Goal: Task Accomplishment & Management: Use online tool/utility

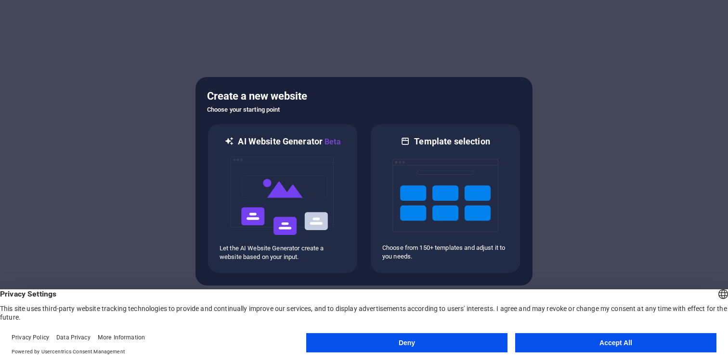
click at [592, 343] on button "Accept All" at bounding box center [615, 342] width 201 height 19
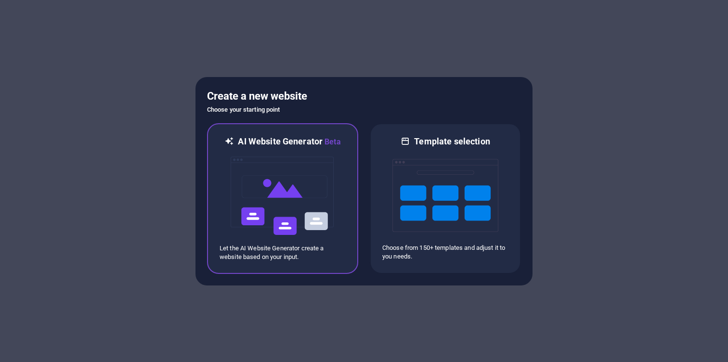
click at [302, 198] on img at bounding box center [283, 196] width 106 height 96
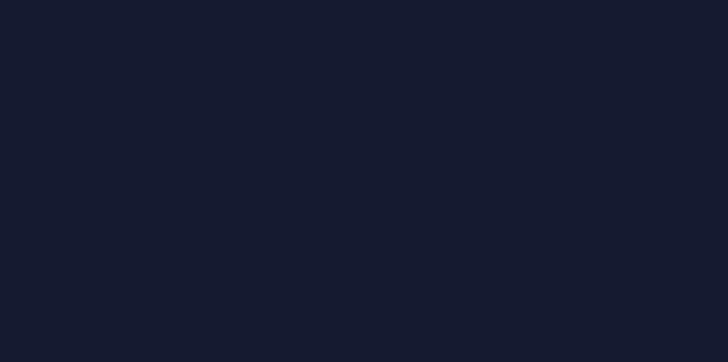
click at [195, 183] on div at bounding box center [364, 181] width 728 height 362
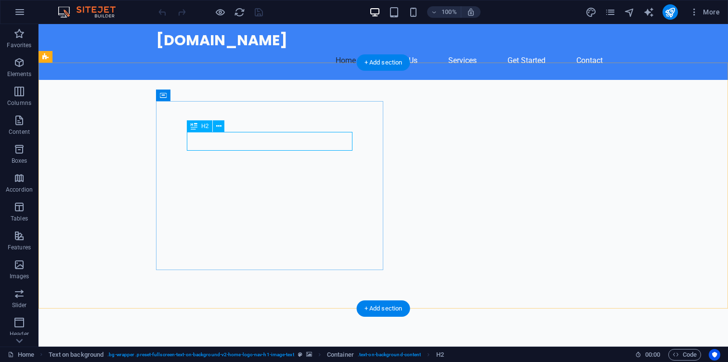
click at [456, 148] on figure at bounding box center [383, 203] width 689 height 246
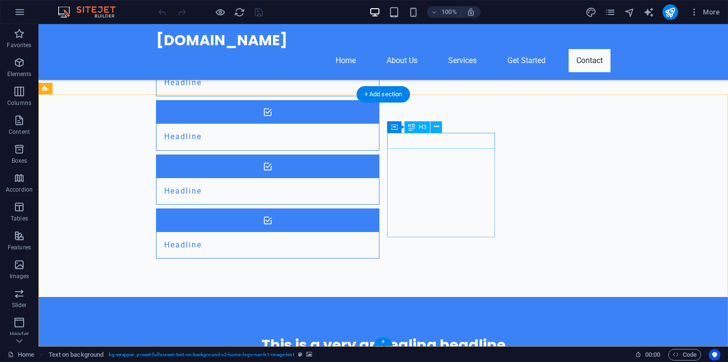
scroll to position [1076, 0]
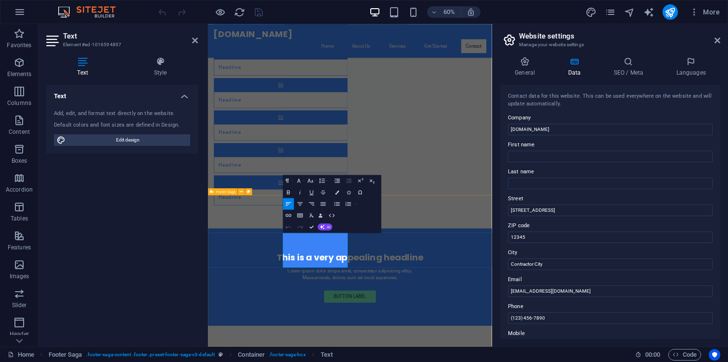
scroll to position [890, 0]
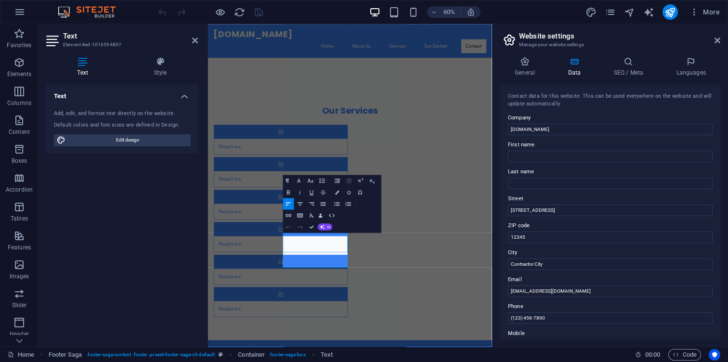
click at [553, 201] on label "Street" at bounding box center [610, 199] width 205 height 12
click at [553, 205] on input "[STREET_ADDRESS]" at bounding box center [610, 211] width 205 height 12
click at [553, 203] on label "Street" at bounding box center [610, 199] width 205 height 12
click at [553, 205] on input "[STREET_ADDRESS]" at bounding box center [610, 211] width 205 height 12
click at [553, 203] on label "Street" at bounding box center [610, 199] width 205 height 12
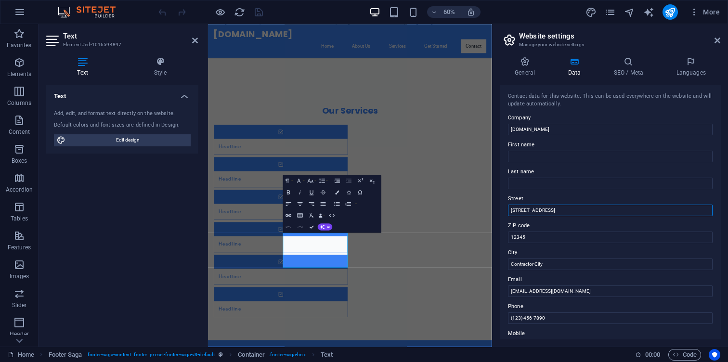
click at [553, 205] on input "[STREET_ADDRESS]" at bounding box center [610, 211] width 205 height 12
click at [553, 203] on label "Street" at bounding box center [610, 199] width 205 height 12
click at [553, 205] on input "[STREET_ADDRESS]" at bounding box center [610, 211] width 205 height 12
drag, startPoint x: 560, startPoint y: 211, endPoint x: 500, endPoint y: 210, distance: 60.7
click at [500, 210] on div "General Data SEO / Meta Languages Website name [DOMAIN_NAME] Logo Drag files he…" at bounding box center [610, 198] width 235 height 298
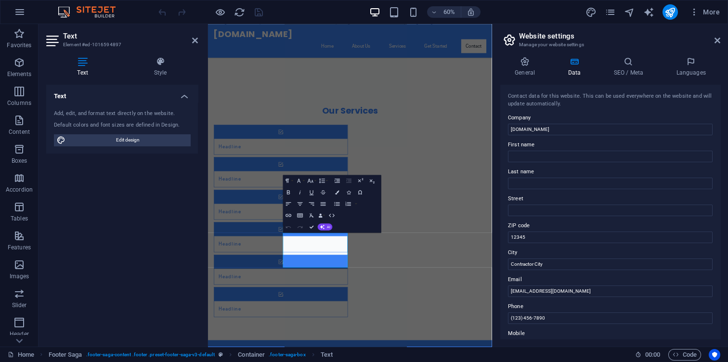
click at [579, 193] on label "Street" at bounding box center [610, 199] width 205 height 12
click at [579, 205] on input "Street" at bounding box center [610, 211] width 205 height 12
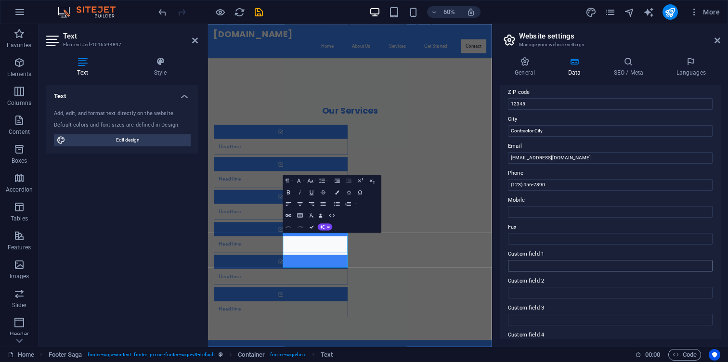
scroll to position [208, 0]
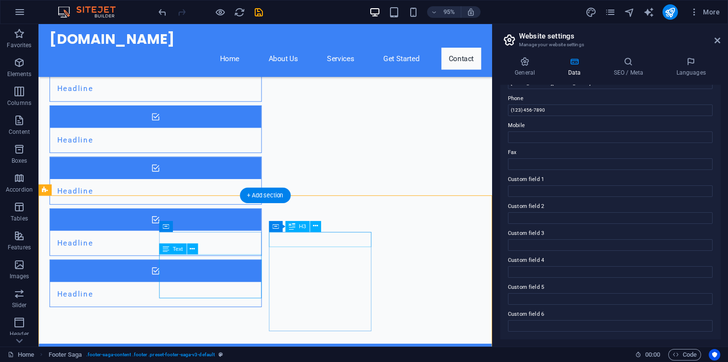
scroll to position [1088, 0]
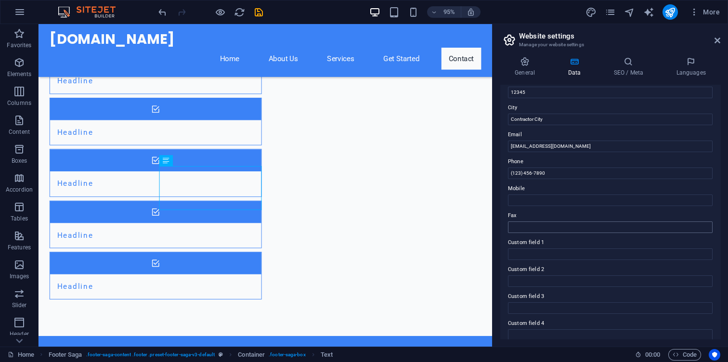
scroll to position [144, 0]
click at [547, 179] on input "(123) 456-7890" at bounding box center [610, 174] width 205 height 12
click at [519, 161] on label "Phone" at bounding box center [610, 162] width 205 height 12
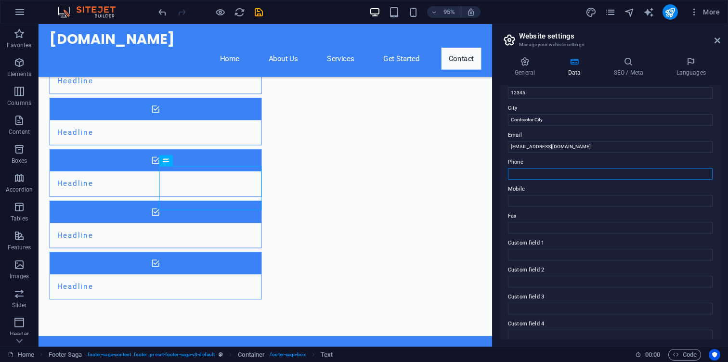
click at [519, 168] on input "Phone" at bounding box center [610, 174] width 205 height 12
click at [519, 161] on label "Phone" at bounding box center [610, 162] width 205 height 12
click at [519, 168] on input "Phone" at bounding box center [610, 174] width 205 height 12
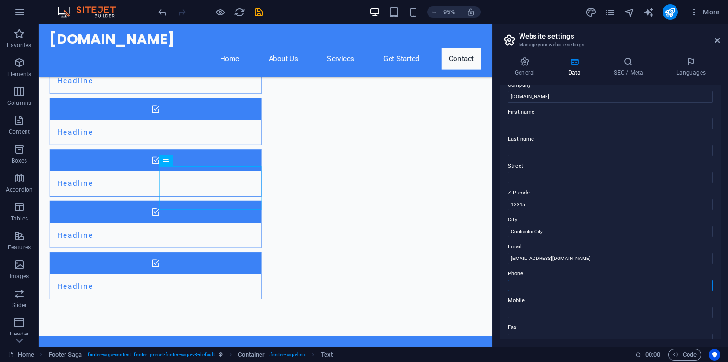
scroll to position [0, 0]
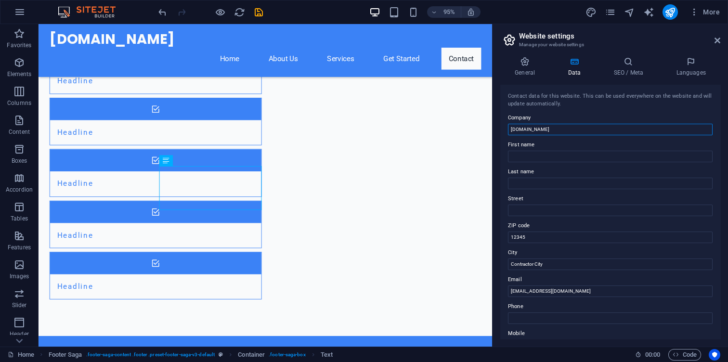
click at [558, 130] on input "[DOMAIN_NAME]" at bounding box center [610, 130] width 205 height 12
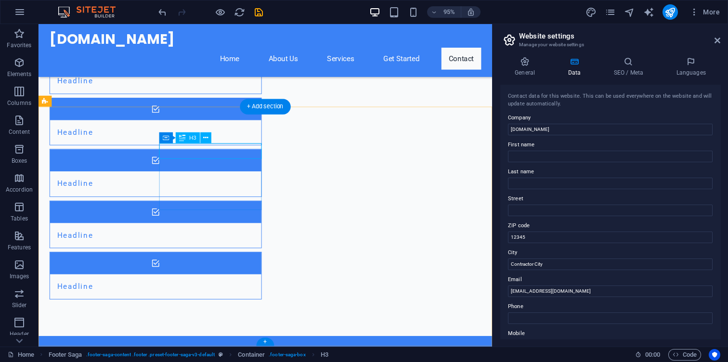
click at [206, 135] on icon at bounding box center [206, 138] width 5 height 10
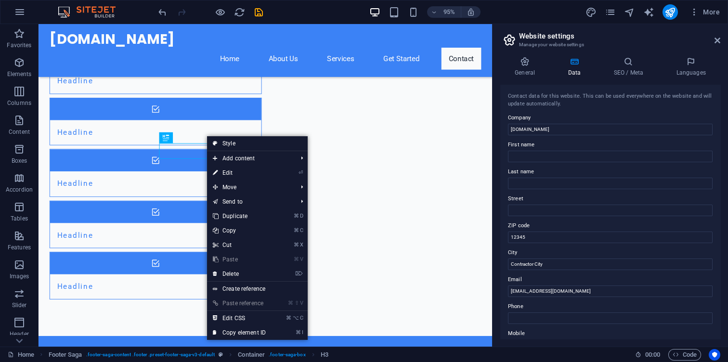
click at [207, 137] on link "Style" at bounding box center [257, 143] width 101 height 14
select select "rem"
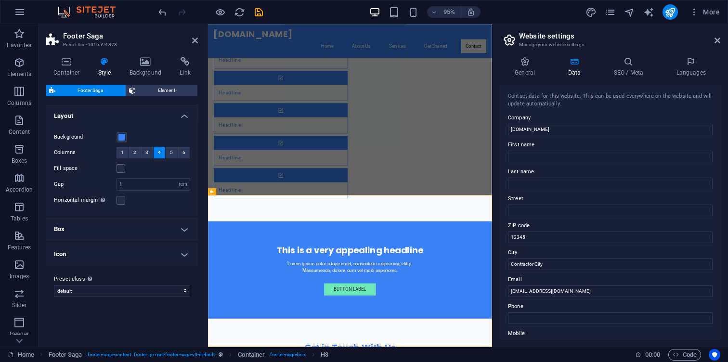
scroll to position [890, 0]
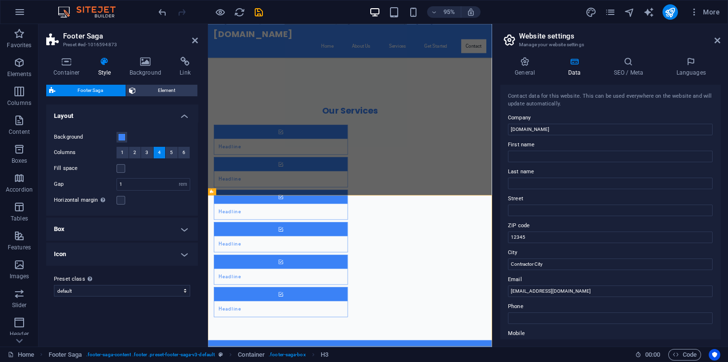
click at [206, 182] on div at bounding box center [207, 185] width 2 height 323
click at [193, 36] on h2 "Footer Saga" at bounding box center [130, 36] width 135 height 9
click at [195, 38] on icon at bounding box center [195, 41] width 6 height 8
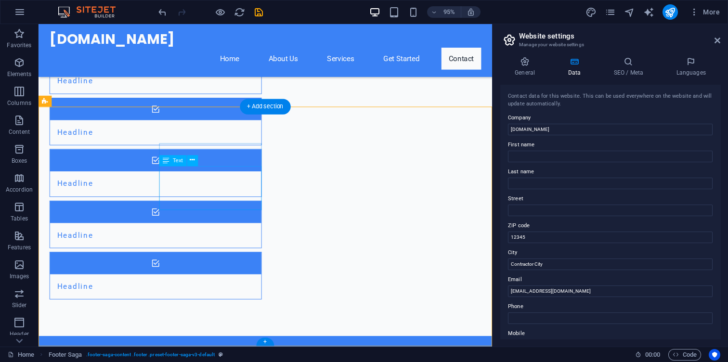
click at [192, 166] on button at bounding box center [192, 160] width 11 height 11
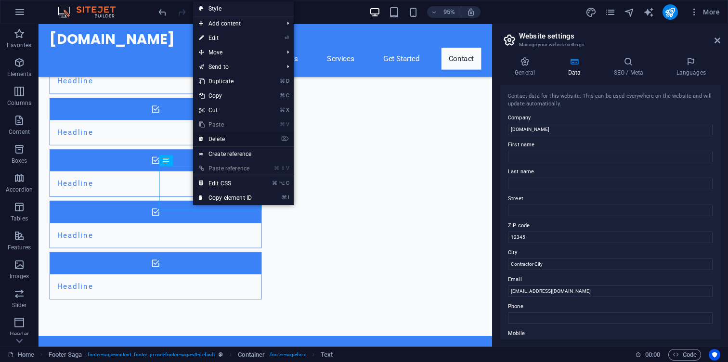
click at [235, 136] on link "⌦ Delete" at bounding box center [225, 139] width 65 height 14
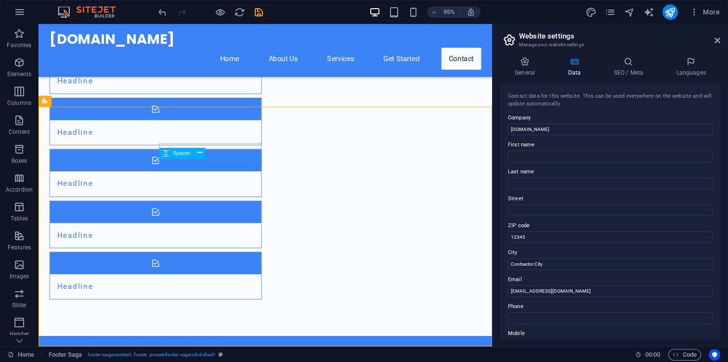
click at [190, 153] on div "Spacer" at bounding box center [176, 153] width 35 height 11
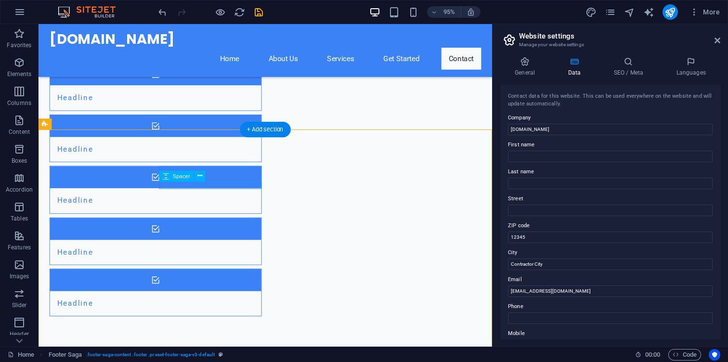
scroll to position [1063, 0]
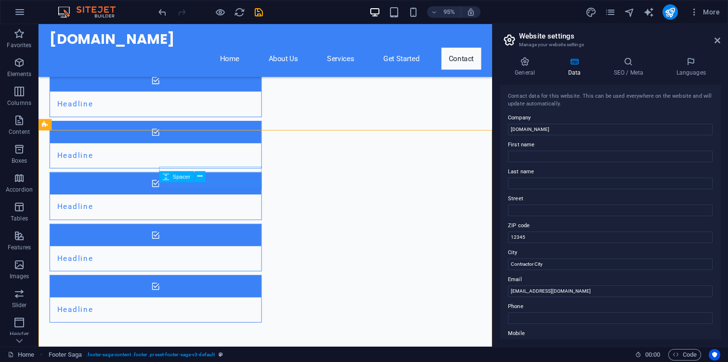
click at [208, 161] on button at bounding box center [205, 161] width 11 height 11
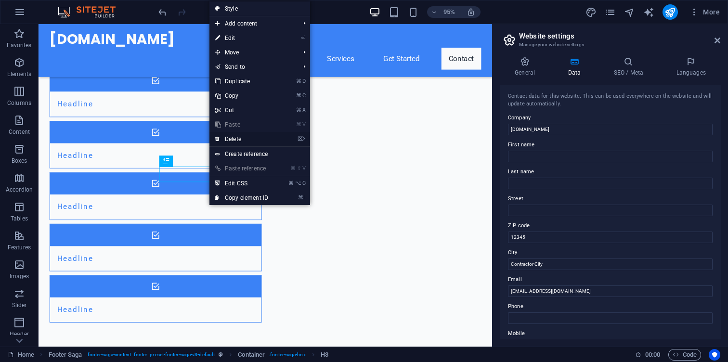
click at [240, 141] on link "⌦ Delete" at bounding box center [241, 139] width 65 height 14
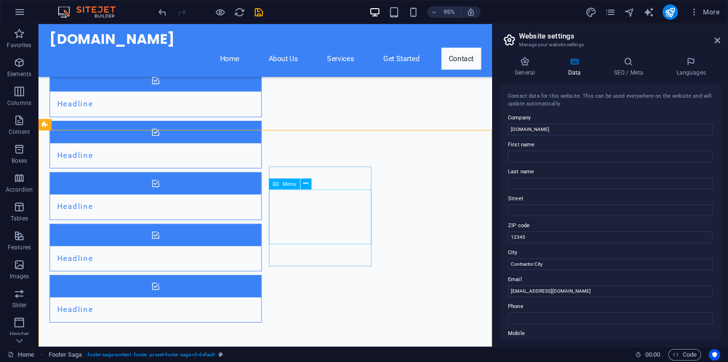
drag, startPoint x: 299, startPoint y: 183, endPoint x: 261, endPoint y: 160, distance: 44.1
click at [299, 183] on div "Menu" at bounding box center [284, 184] width 31 height 11
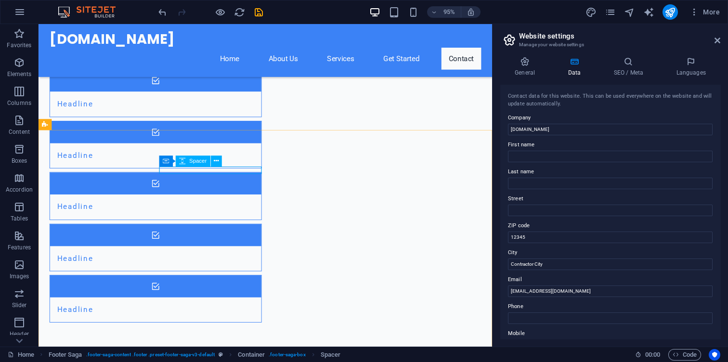
click at [224, 167] on div "Container Spacer" at bounding box center [193, 162] width 69 height 12
click at [217, 161] on icon at bounding box center [216, 161] width 5 height 10
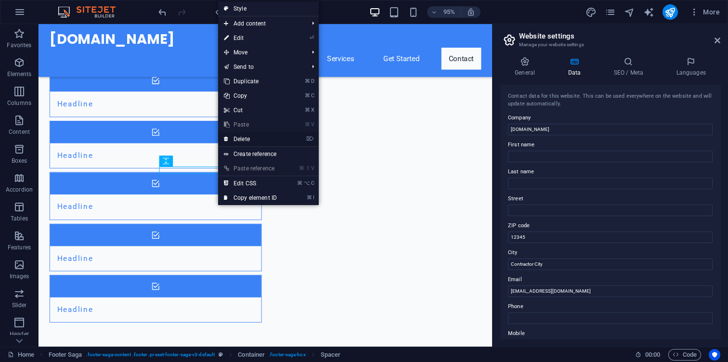
drag, startPoint x: 258, startPoint y: 139, endPoint x: 231, endPoint y: 123, distance: 31.3
click at [258, 139] on link "⌦ Delete" at bounding box center [250, 139] width 65 height 14
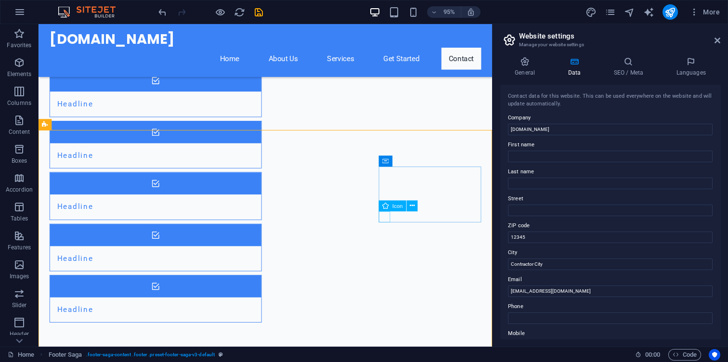
click at [393, 206] on span "Icon" at bounding box center [397, 205] width 11 height 5
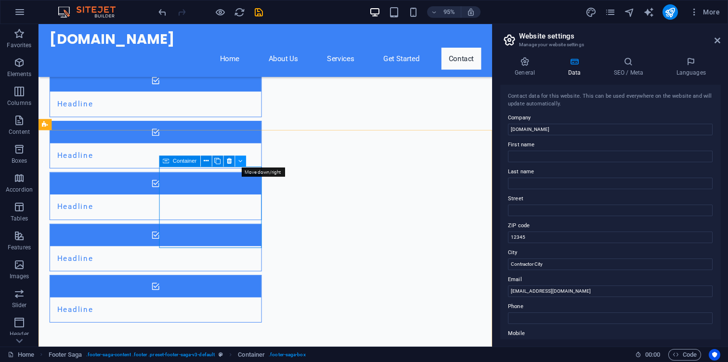
click at [243, 161] on button at bounding box center [240, 161] width 11 height 11
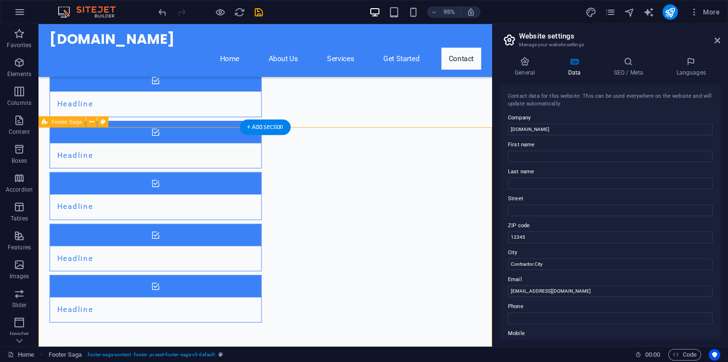
scroll to position [1072, 0]
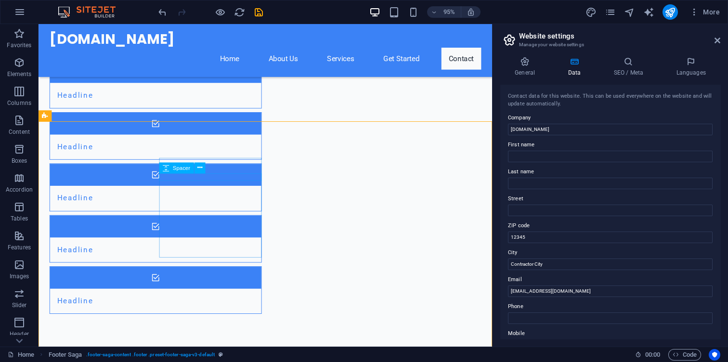
click at [201, 173] on div "Spacer" at bounding box center [185, 169] width 52 height 12
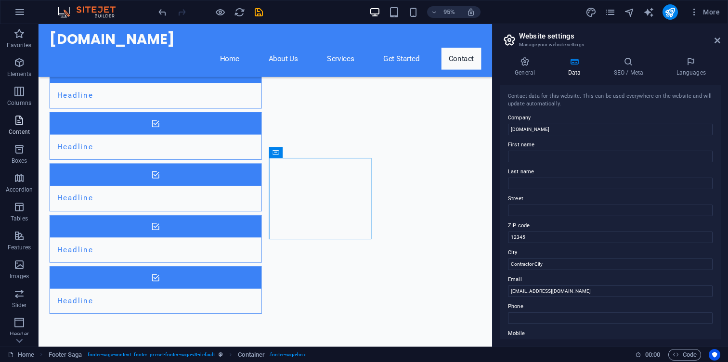
click at [18, 127] on span "Content" at bounding box center [19, 126] width 39 height 23
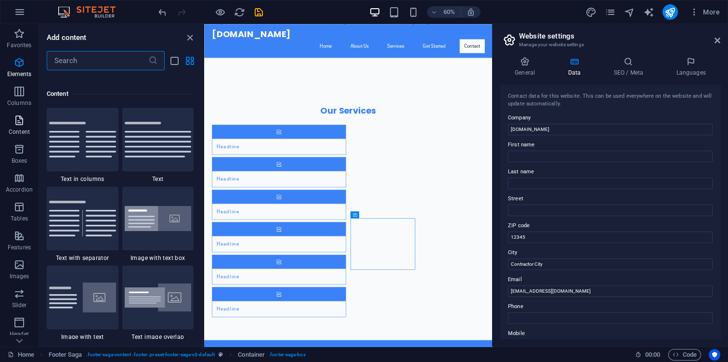
scroll to position [1685, 0]
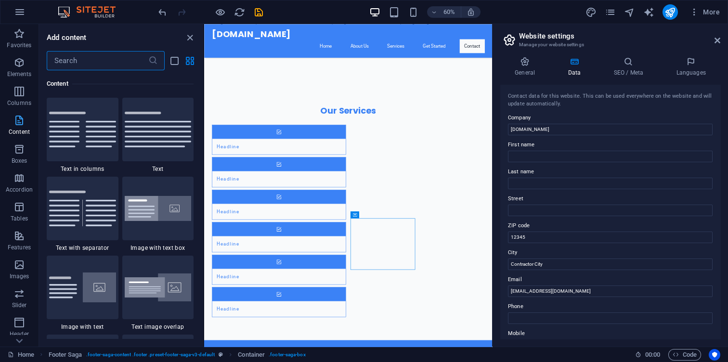
click at [18, 131] on p "Content" at bounding box center [19, 132] width 21 height 8
click at [184, 42] on span "close panel" at bounding box center [190, 37] width 12 height 11
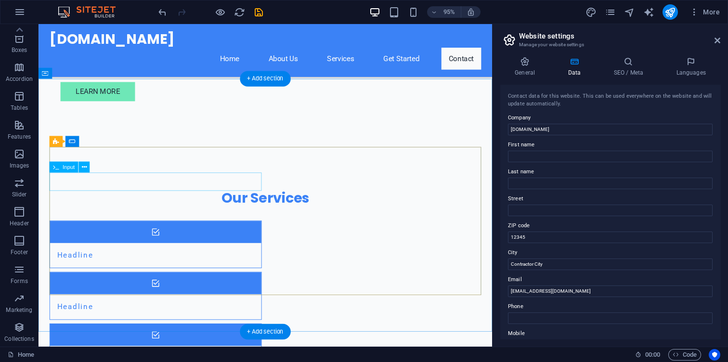
scroll to position [851, 0]
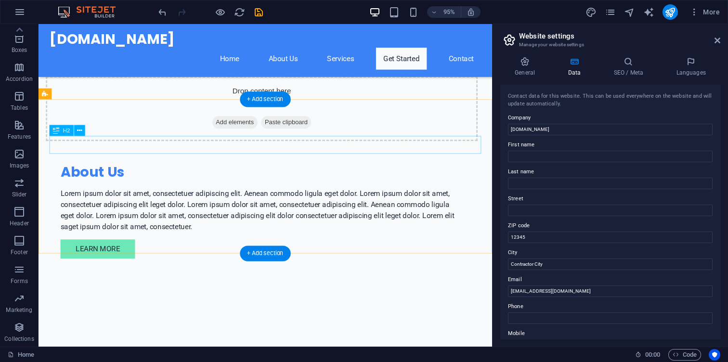
scroll to position [685, 0]
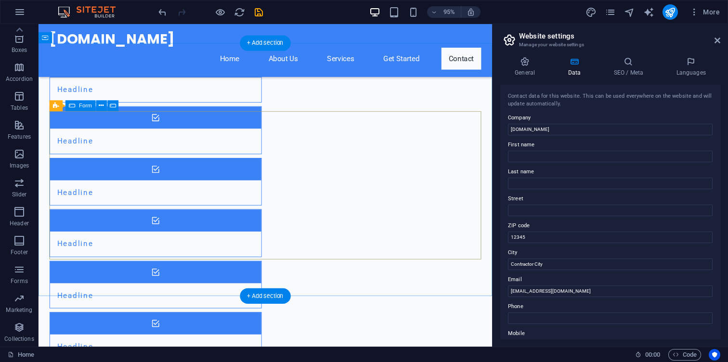
scroll to position [1088, 0]
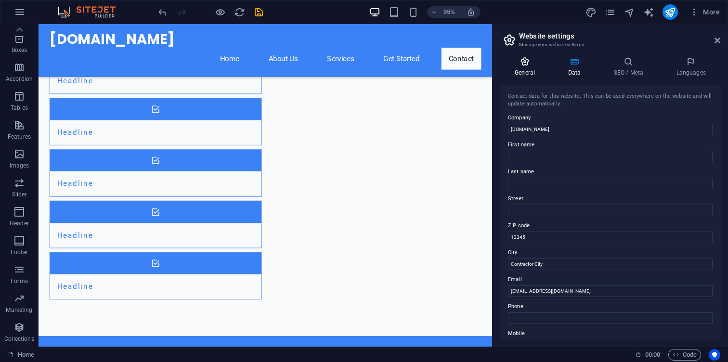
click at [531, 72] on h4 "General" at bounding box center [526, 67] width 53 height 20
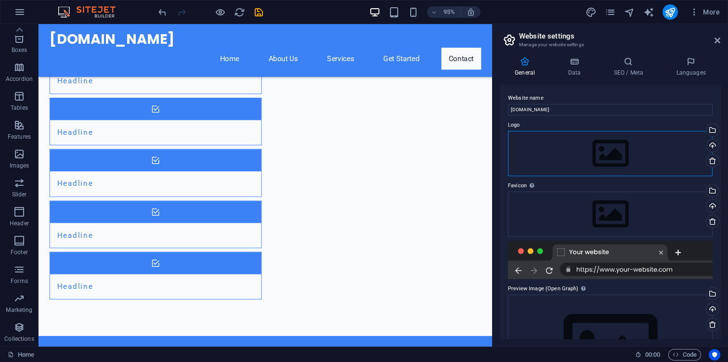
click at [546, 146] on div "Drag files here, click to choose files or select files from Files or our free s…" at bounding box center [610, 153] width 205 height 45
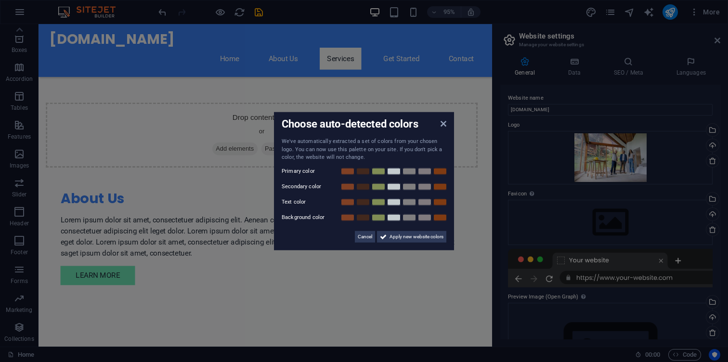
scroll to position [585, 0]
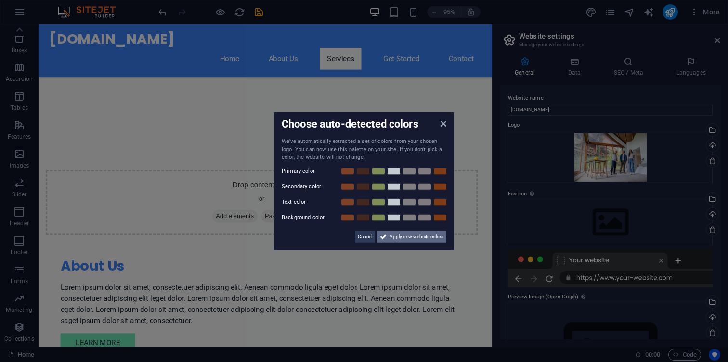
click at [426, 240] on span "Apply new website colors" at bounding box center [416, 237] width 54 height 12
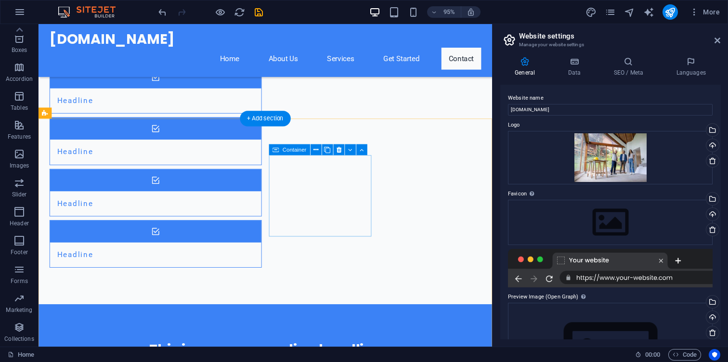
scroll to position [1088, 0]
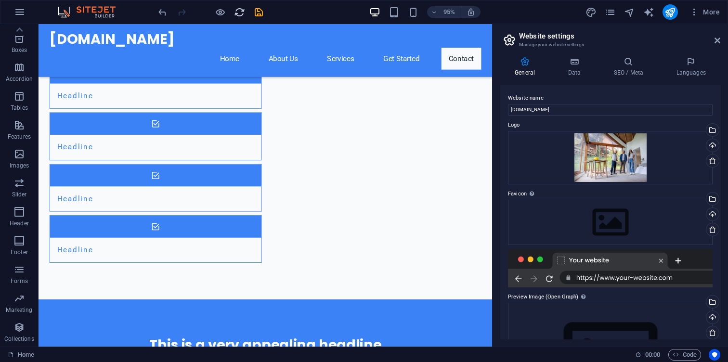
click at [234, 9] on icon "reload" at bounding box center [239, 12] width 11 height 11
click at [698, 16] on icon "button" at bounding box center [694, 12] width 10 height 10
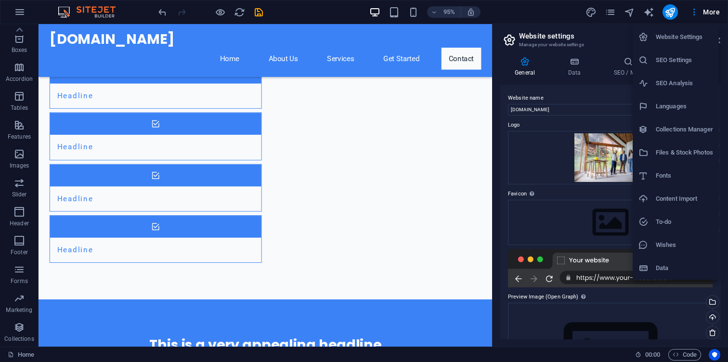
click at [696, 16] on div at bounding box center [364, 181] width 728 height 362
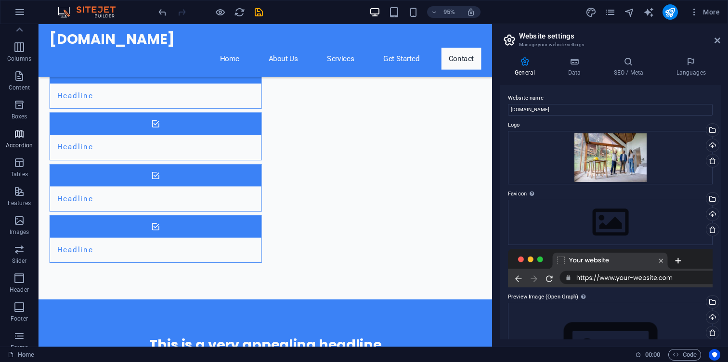
scroll to position [0, 0]
click at [29, 11] on button "button" at bounding box center [19, 11] width 23 height 23
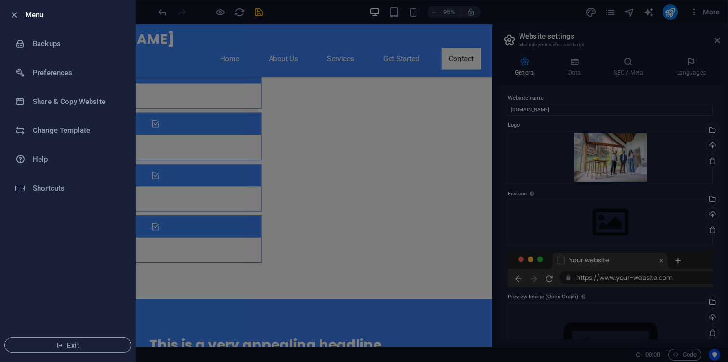
click at [172, 157] on div at bounding box center [364, 181] width 728 height 362
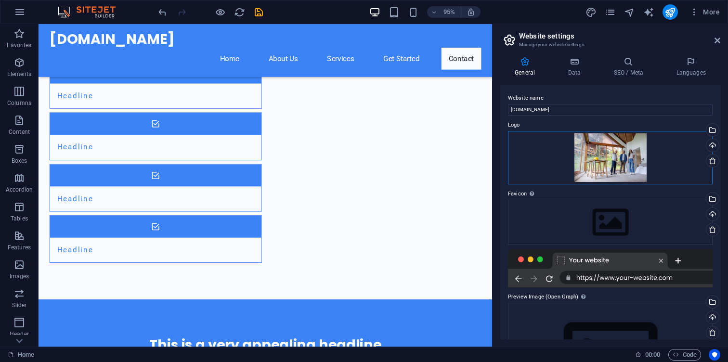
click at [656, 142] on div "Drag files here, click to choose files or select files from Files or our free s…" at bounding box center [610, 157] width 205 height 53
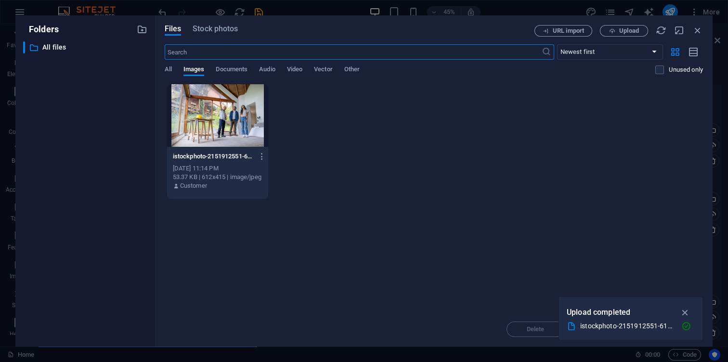
click at [194, 108] on div at bounding box center [217, 115] width 101 height 63
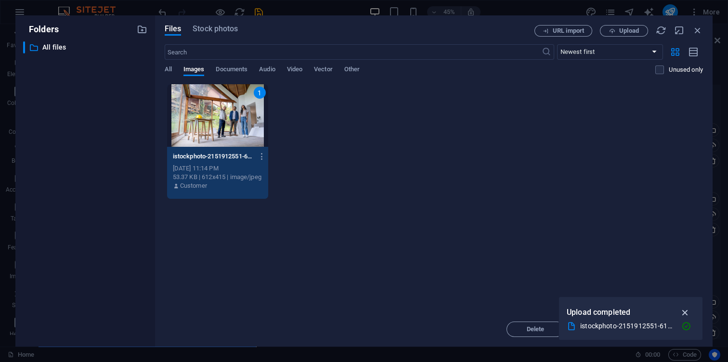
click at [686, 310] on icon "button" at bounding box center [685, 312] width 11 height 11
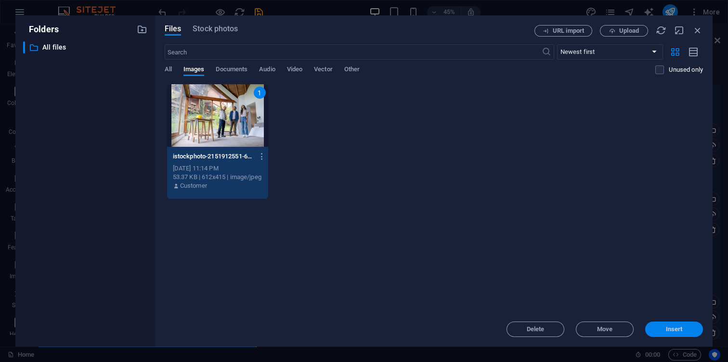
click at [676, 330] on span "Insert" at bounding box center [674, 329] width 17 height 6
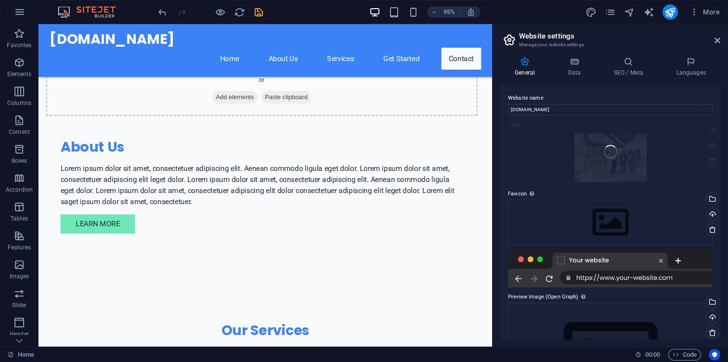
scroll to position [1088, 0]
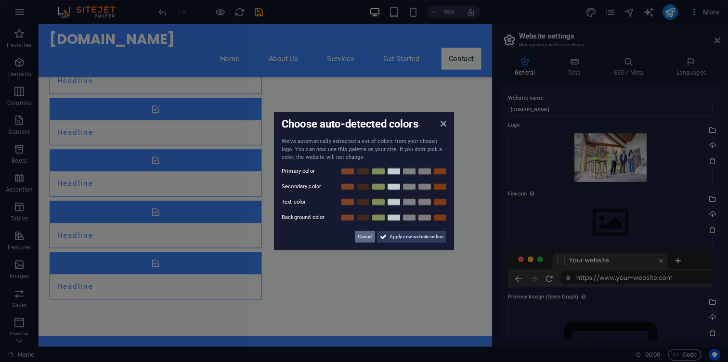
click at [367, 235] on span "Cancel" at bounding box center [365, 237] width 14 height 12
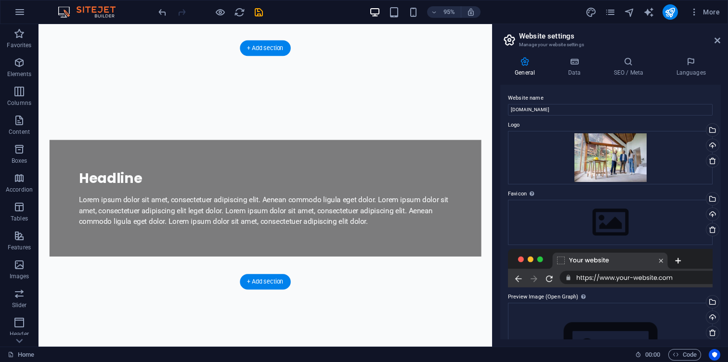
scroll to position [280, 0]
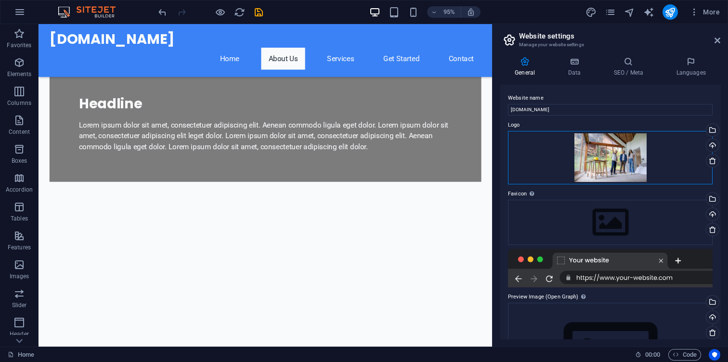
click at [636, 158] on div "Drag files here, click to choose files or select files from Files or our free s…" at bounding box center [610, 157] width 205 height 53
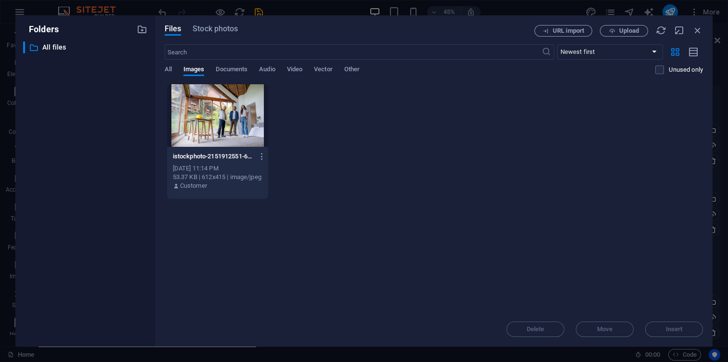
click at [243, 120] on div at bounding box center [217, 115] width 101 height 63
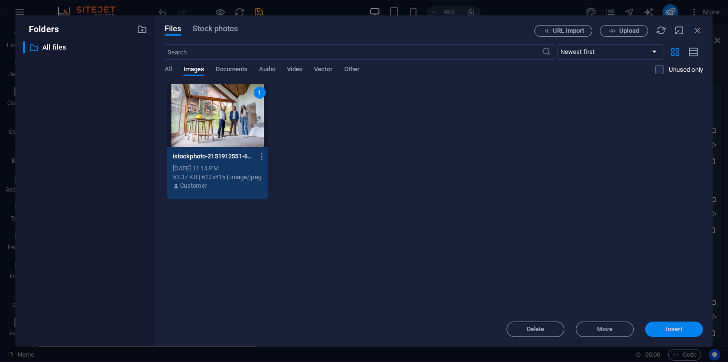
click at [670, 326] on span "Insert" at bounding box center [674, 329] width 17 height 6
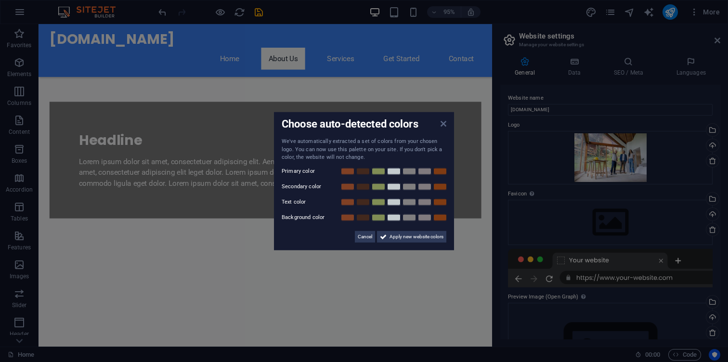
click at [445, 121] on icon at bounding box center [444, 124] width 6 height 8
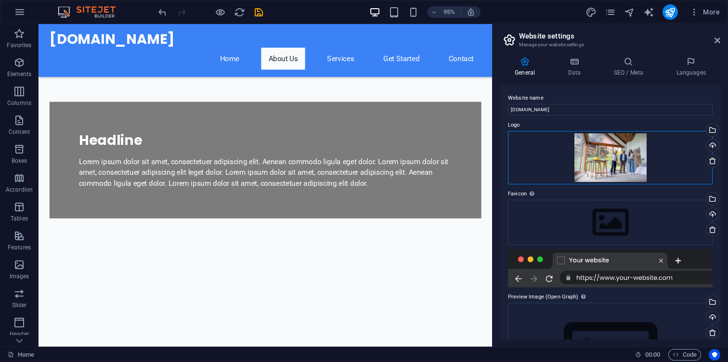
click at [596, 140] on div "Drag files here, click to choose files or select files from Files or our free s…" at bounding box center [610, 157] width 205 height 53
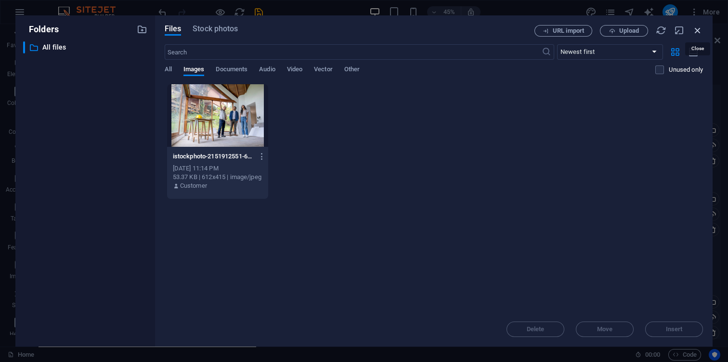
click at [696, 32] on icon "button" at bounding box center [697, 30] width 11 height 11
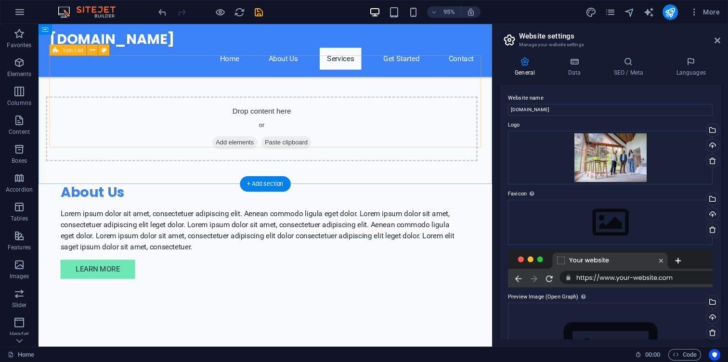
scroll to position [1088, 0]
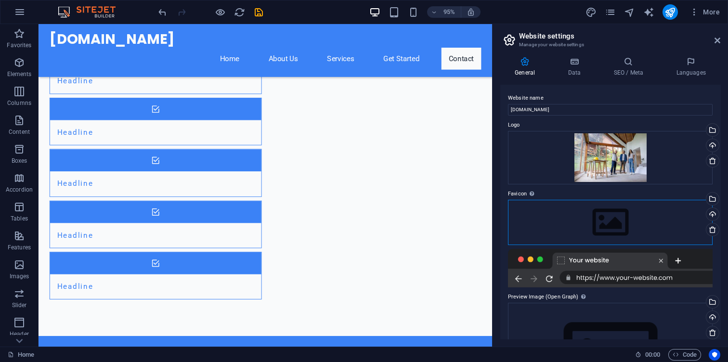
click at [612, 222] on div "Drag files here, click to choose files or select files from Files or our free s…" at bounding box center [610, 222] width 205 height 45
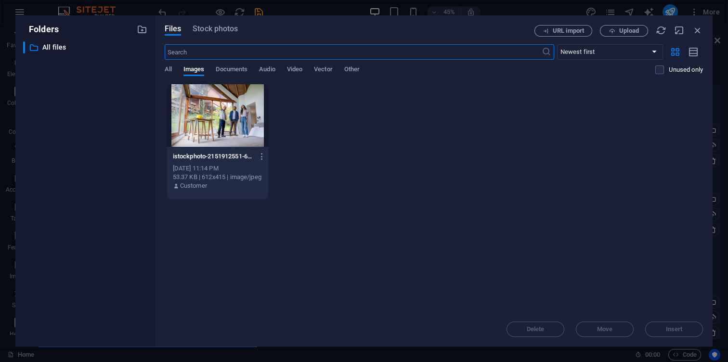
click at [233, 129] on div at bounding box center [217, 115] width 101 height 63
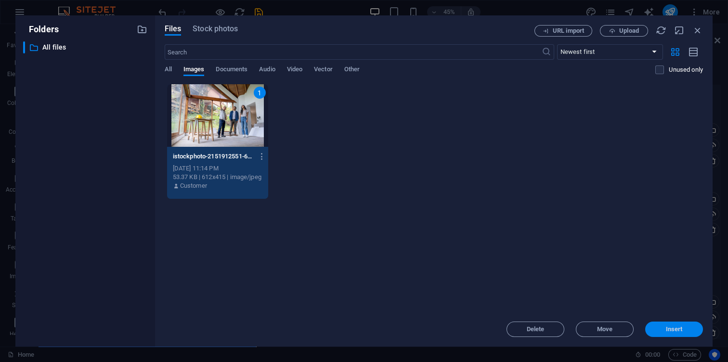
click at [675, 334] on button "Insert" at bounding box center [674, 329] width 58 height 15
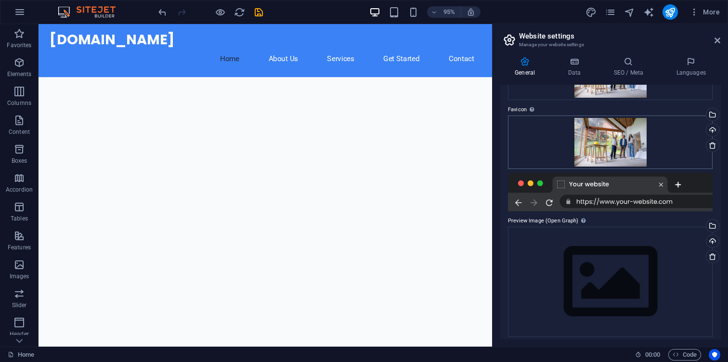
scroll to position [90, 0]
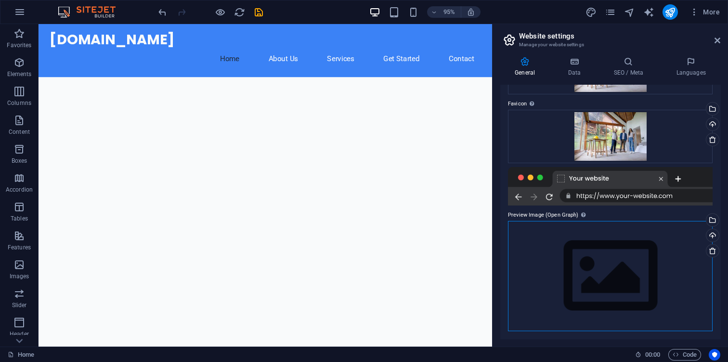
click at [575, 276] on div "Drag files here, click to choose files or select files from Files or our free s…" at bounding box center [610, 276] width 205 height 110
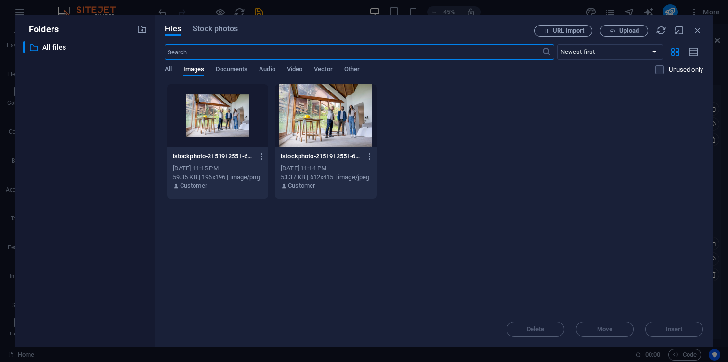
click at [264, 126] on div at bounding box center [217, 115] width 101 height 63
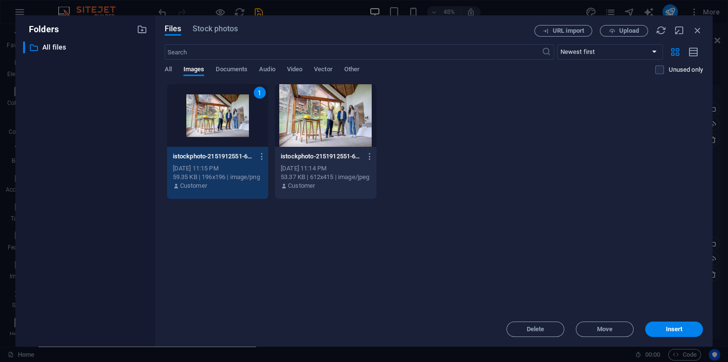
click at [238, 123] on div "1" at bounding box center [217, 115] width 101 height 63
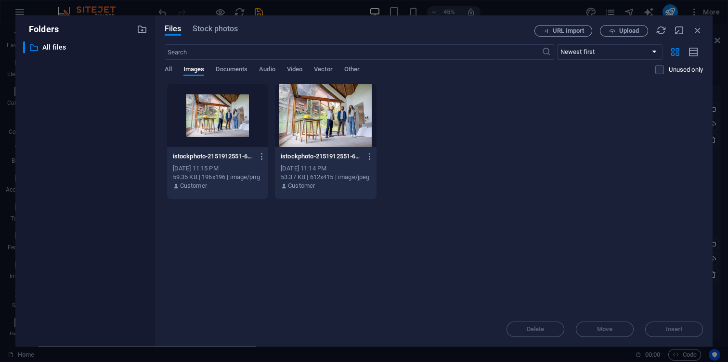
click at [323, 123] on div at bounding box center [325, 115] width 101 height 63
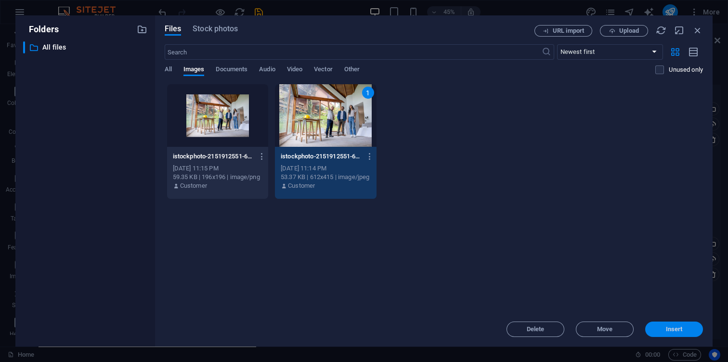
click at [657, 328] on span "Insert" at bounding box center [674, 329] width 50 height 6
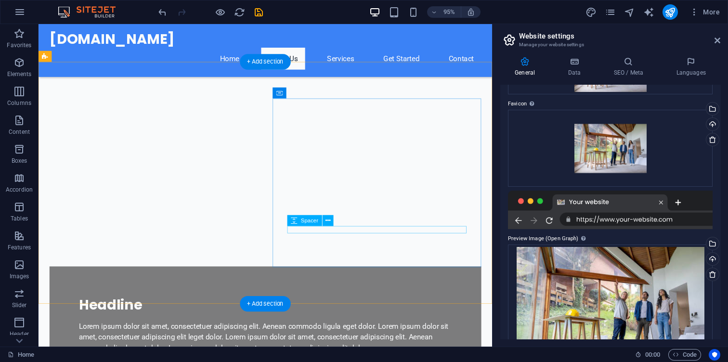
scroll to position [0, 0]
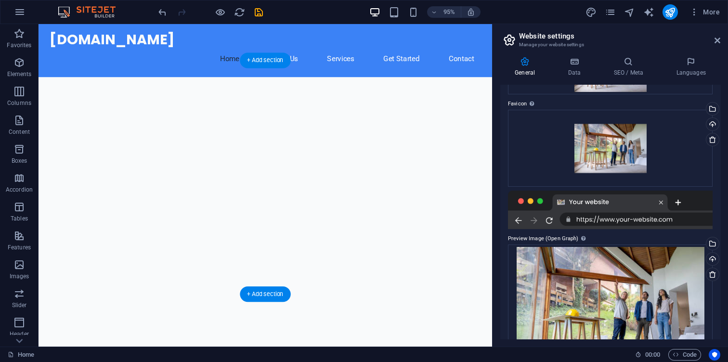
click at [105, 80] on figure at bounding box center [278, 203] width 478 height 246
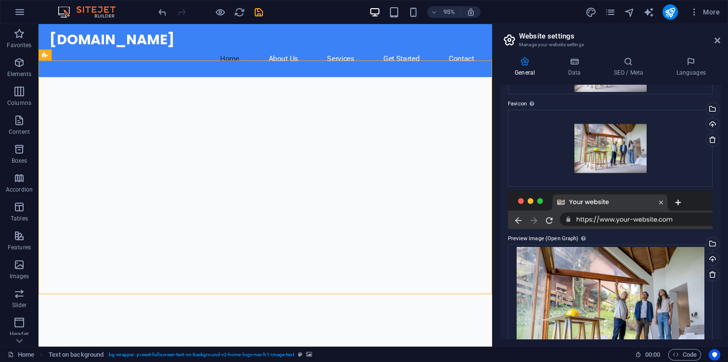
scroll to position [135, 0]
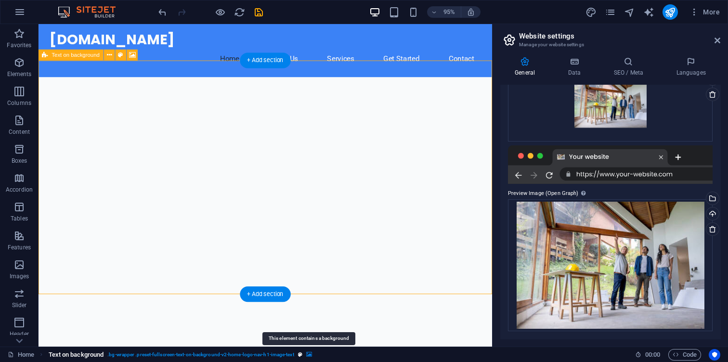
click at [307, 353] on icon "breadcrumb" at bounding box center [309, 354] width 6 height 5
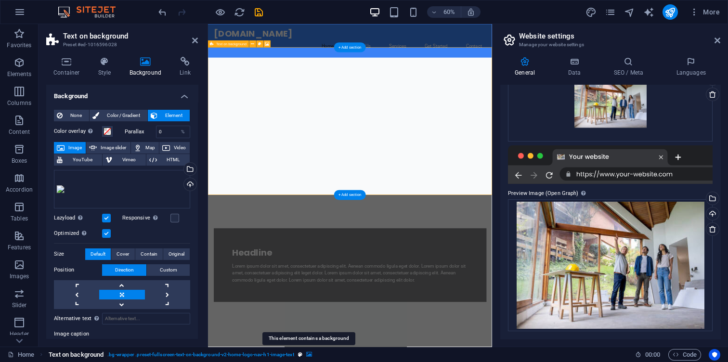
click at [307, 353] on icon "breadcrumb" at bounding box center [309, 354] width 6 height 5
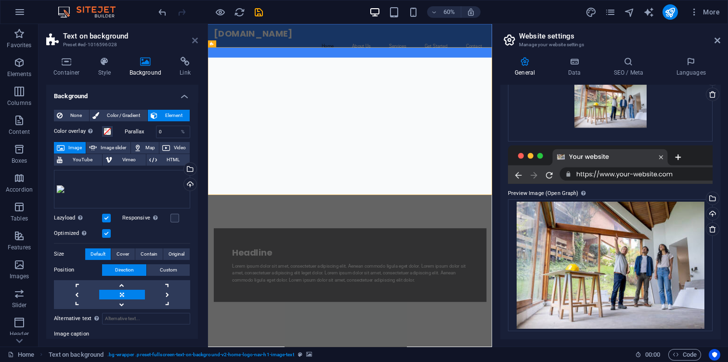
click at [194, 39] on icon at bounding box center [195, 41] width 6 height 8
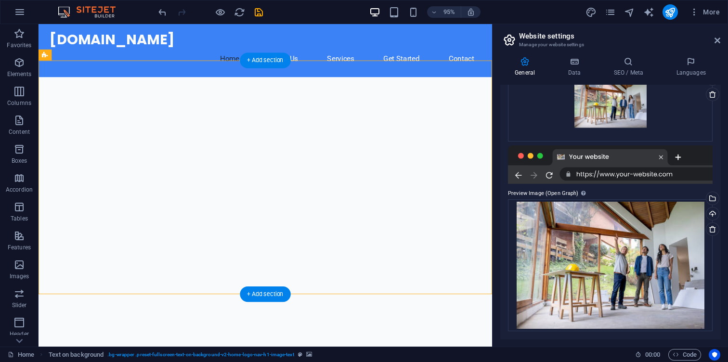
click at [402, 154] on figure at bounding box center [278, 203] width 478 height 246
click at [716, 37] on icon at bounding box center [717, 41] width 6 height 8
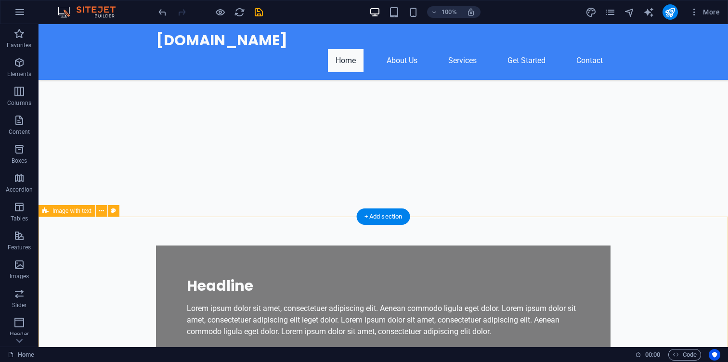
scroll to position [104, 0]
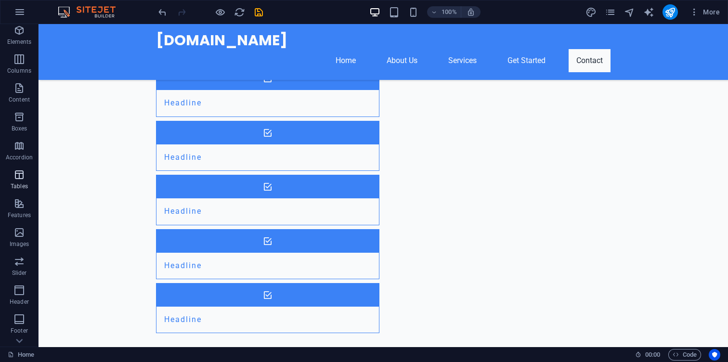
scroll to position [35, 0]
click at [26, 224] on button "Images" at bounding box center [19, 235] width 39 height 29
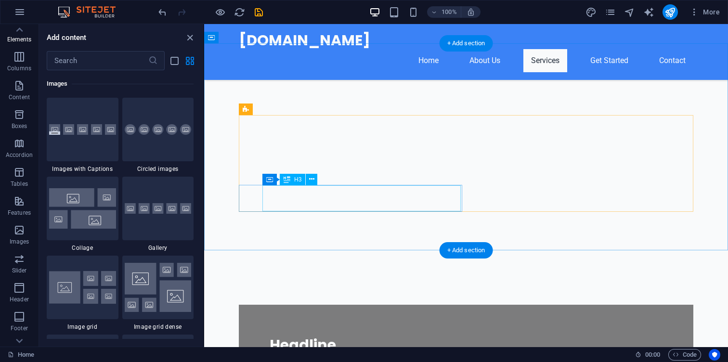
scroll to position [32, 0]
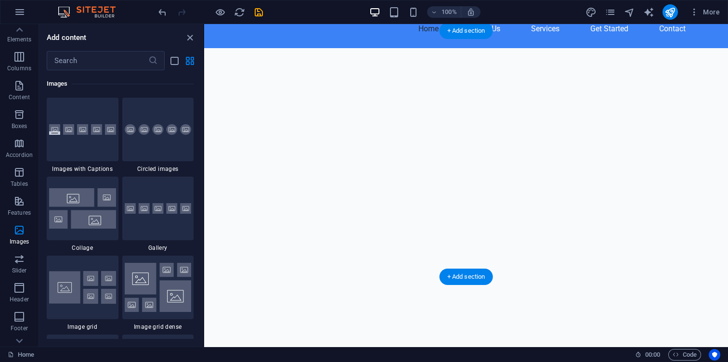
click at [532, 129] on figure at bounding box center [466, 190] width 524 height 285
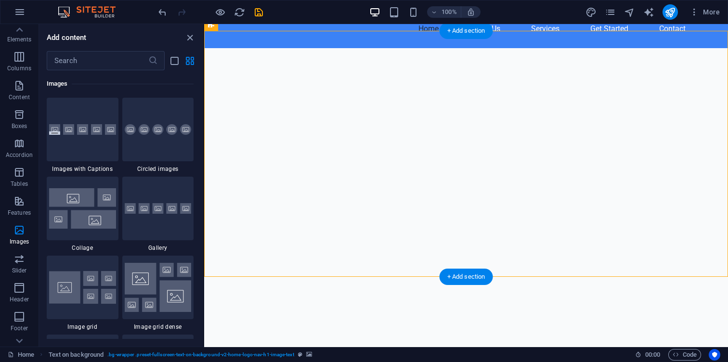
click at [532, 129] on figure at bounding box center [466, 190] width 524 height 285
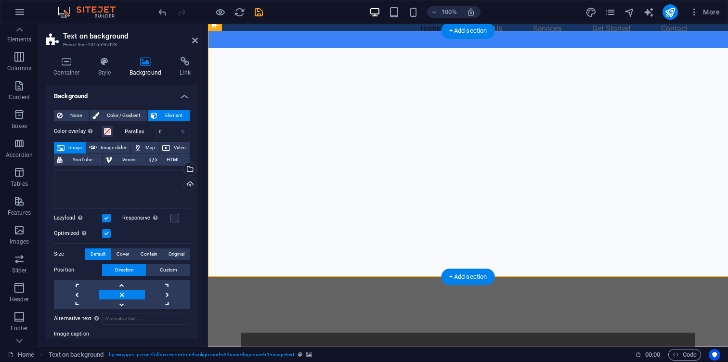
click at [532, 129] on figure at bounding box center [468, 171] width 520 height 246
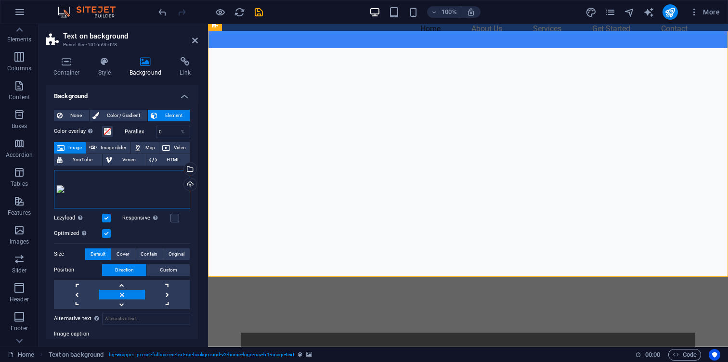
click at [147, 197] on div "Drag files here, click to choose files or select files from Files or our free s…" at bounding box center [122, 189] width 136 height 39
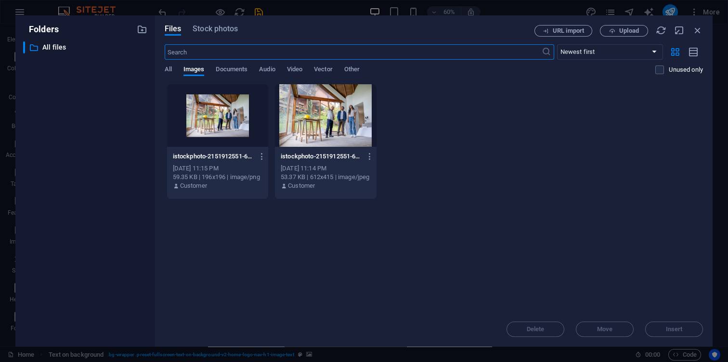
click at [340, 121] on div at bounding box center [325, 115] width 101 height 63
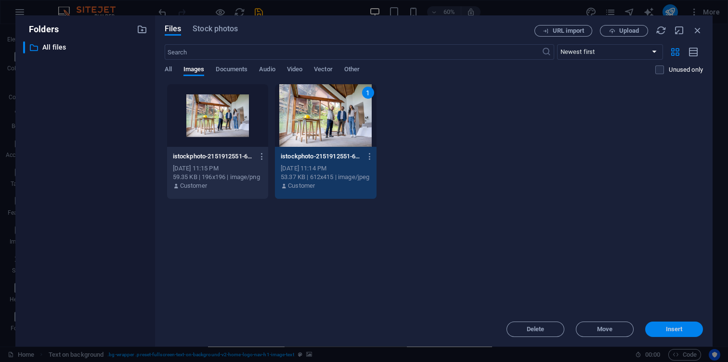
click at [682, 332] on span "Insert" at bounding box center [674, 329] width 17 height 6
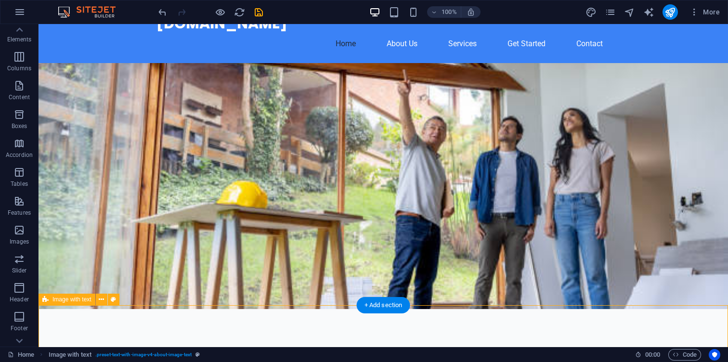
scroll to position [0, 0]
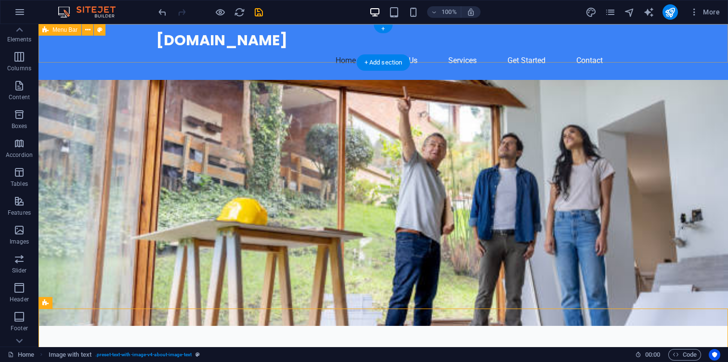
click at [200, 49] on div "[DOMAIN_NAME]" at bounding box center [383, 40] width 454 height 17
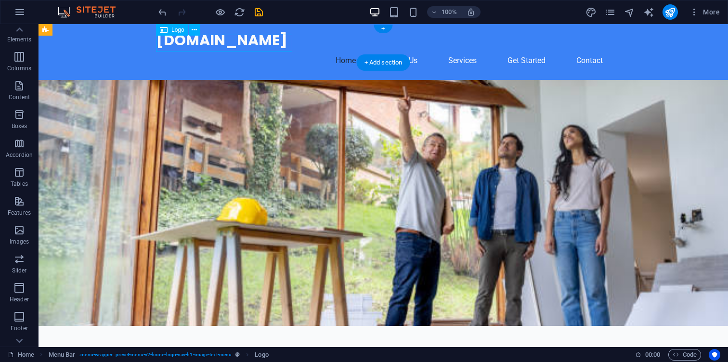
click at [213, 49] on div "[DOMAIN_NAME]" at bounding box center [383, 40] width 454 height 17
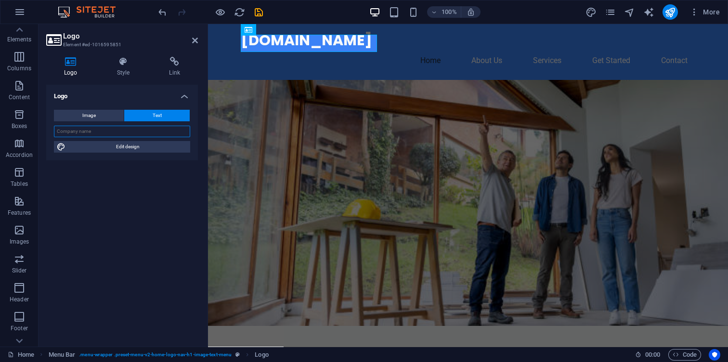
click at [166, 136] on input "text" at bounding box center [122, 132] width 136 height 12
type input "Connec-Home"
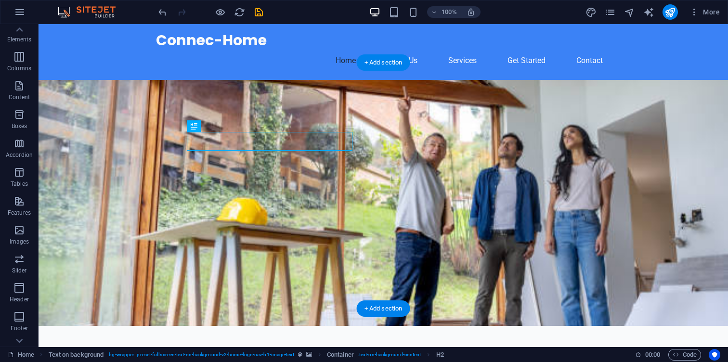
click at [319, 80] on figure at bounding box center [383, 203] width 689 height 246
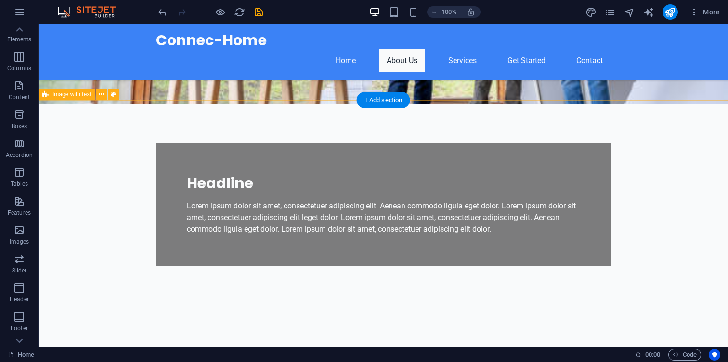
scroll to position [203, 0]
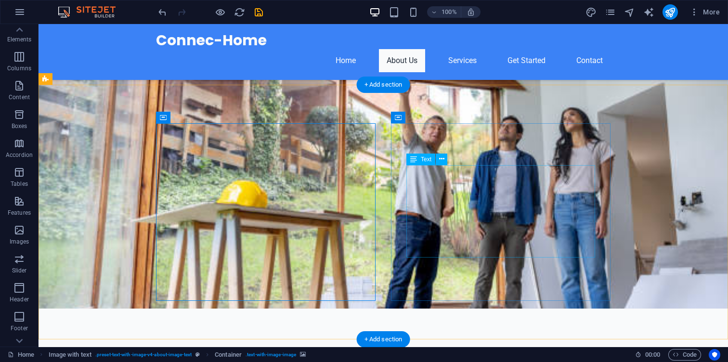
scroll to position [148, 0]
